Goal: Task Accomplishment & Management: Use online tool/utility

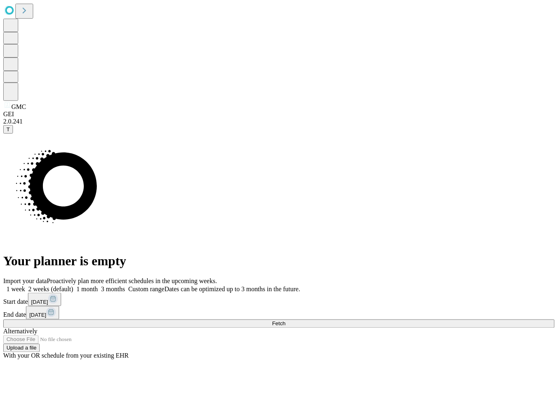
click at [452, 320] on button "Fetch" at bounding box center [279, 324] width 552 height 9
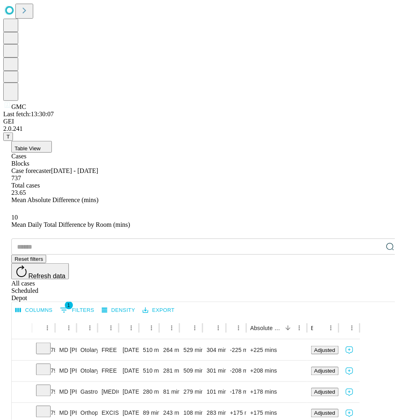
click at [50, 304] on button "Columns" at bounding box center [33, 310] width 41 height 13
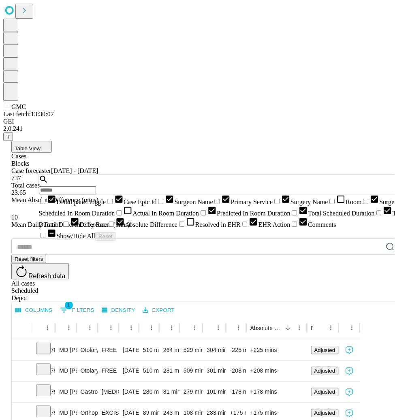
scroll to position [87, 0]
click at [186, 227] on icon at bounding box center [191, 222] width 10 height 10
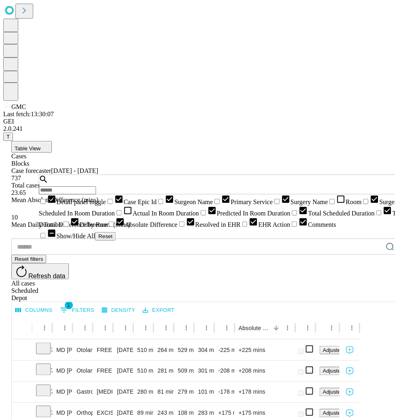
click at [186, 227] on icon at bounding box center [191, 222] width 10 height 10
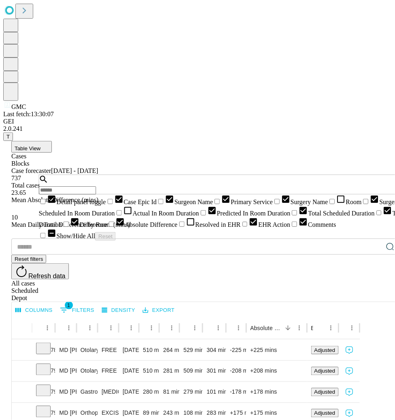
scroll to position [87, 0]
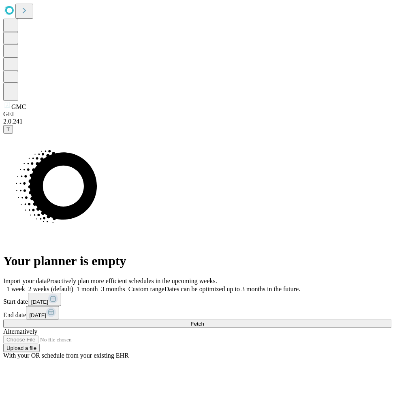
click at [334, 320] on button "Fetch" at bounding box center [197, 324] width 389 height 9
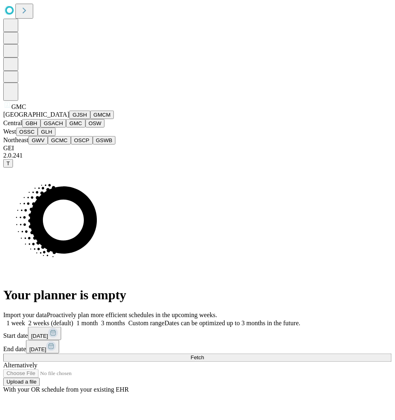
scroll to position [157, 0]
click at [48, 145] on button "GWV" at bounding box center [37, 140] width 19 height 9
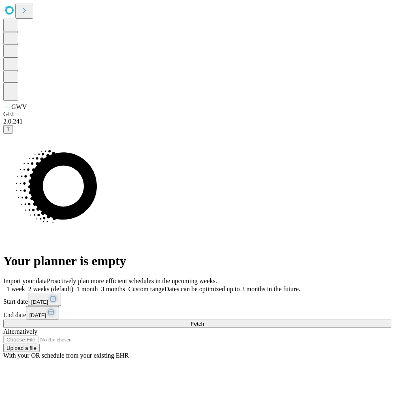
click at [25, 286] on span "1 week" at bounding box center [15, 289] width 19 height 7
click at [125, 286] on span at bounding box center [125, 289] width 0 height 7
click at [204, 321] on span "Fetch" at bounding box center [197, 324] width 13 height 6
